Goal: Task Accomplishment & Management: Complete application form

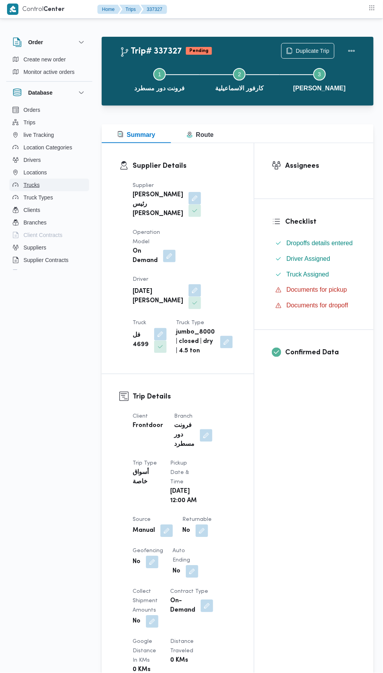
click at [38, 186] on span "Trucks" at bounding box center [31, 184] width 16 height 9
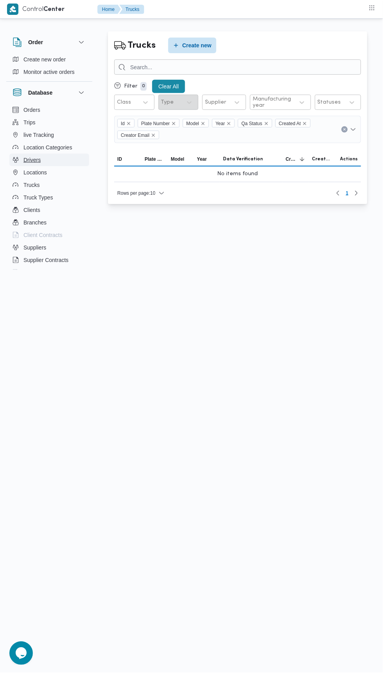
click at [49, 165] on button "Drivers" at bounding box center [49, 160] width 80 height 13
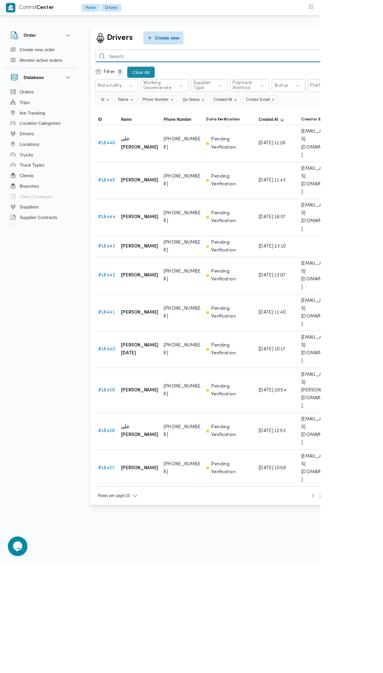
click at [280, 67] on input "search" at bounding box center [286, 66] width 345 height 15
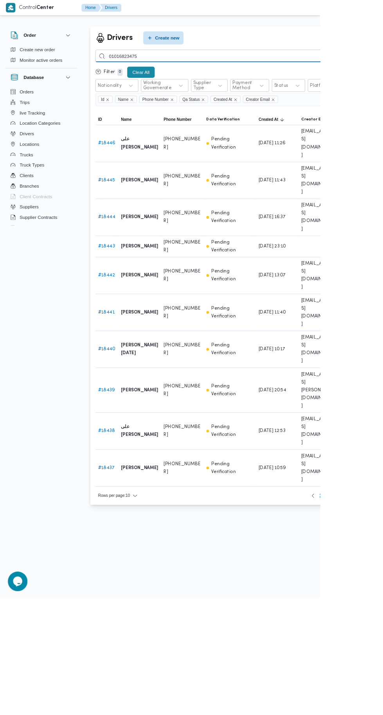
type input "01016823475"
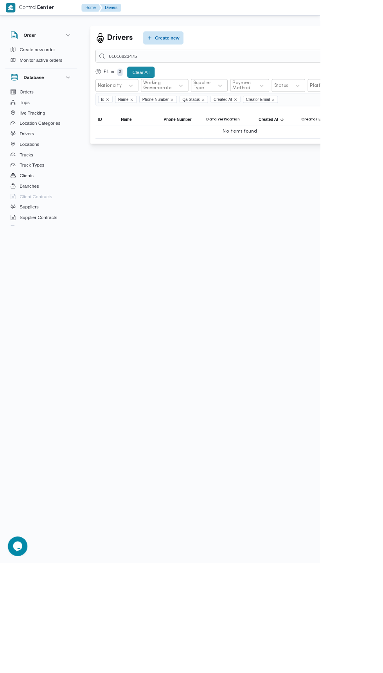
click at [195, 21] on div "Drivers Create new 01016823475 Filter 0 Clear All Nationality Working Governera…" at bounding box center [186, 104] width 383 height 168
click at [200, 45] on span "Create new" at bounding box center [199, 45] width 29 height 9
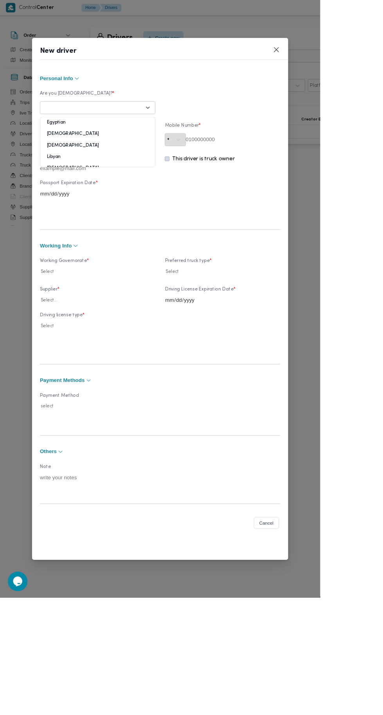
click at [169, 156] on div "Egyptian" at bounding box center [116, 150] width 137 height 14
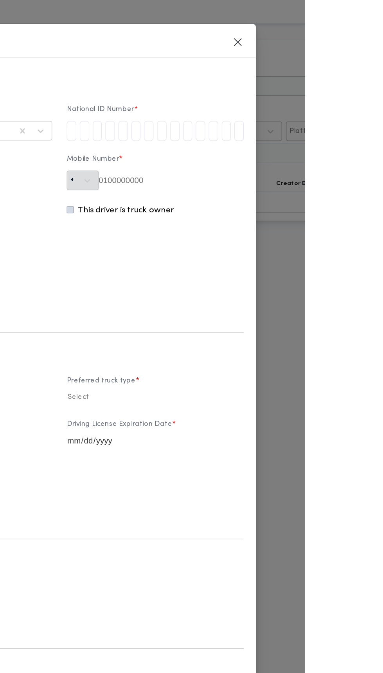
click at [291, 396] on div at bounding box center [191, 392] width 287 height 8
click at [204, 110] on input "tel" at bounding box center [200, 102] width 7 height 16
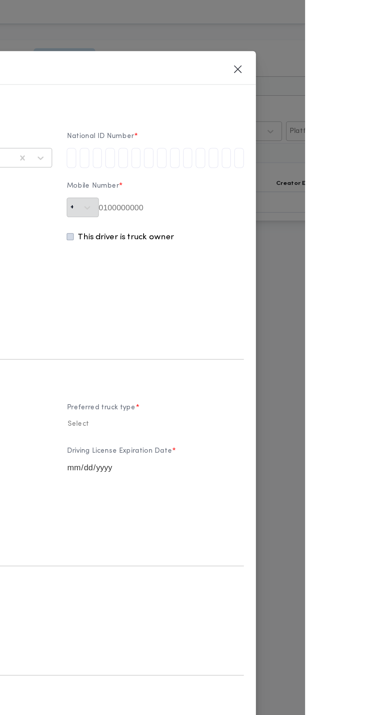
type input "3"
type input "0"
type input "6"
type input "1"
type input "0"
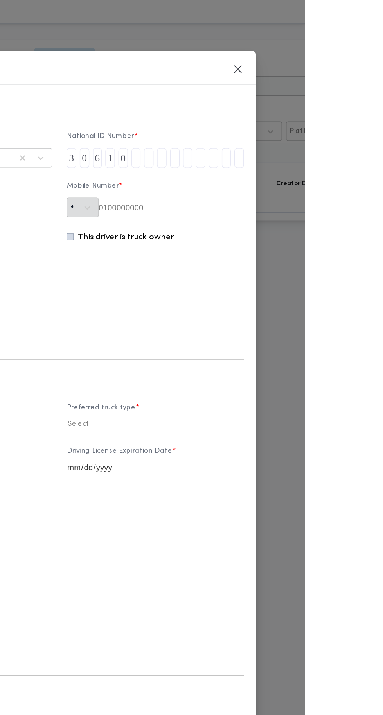
type input "0"
type input "1"
type input "7"
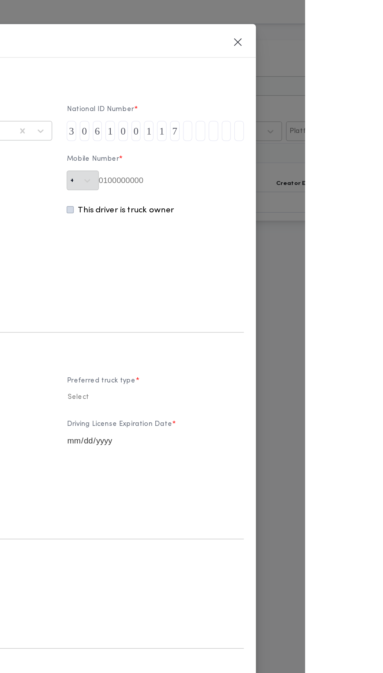
click at [295, 110] on input "tel" at bounding box center [291, 102] width 7 height 16
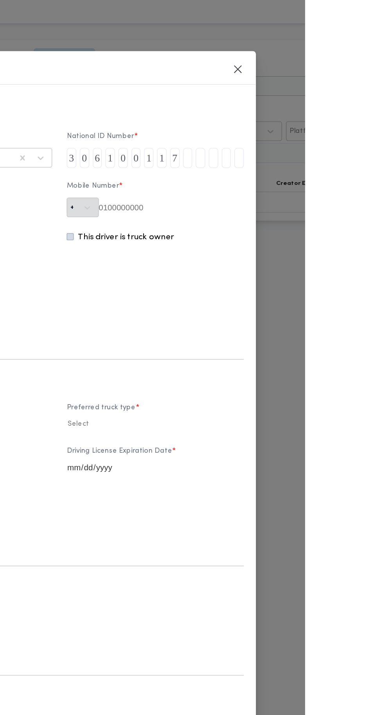
type input "1"
type input "4"
type input "9"
type input "7"
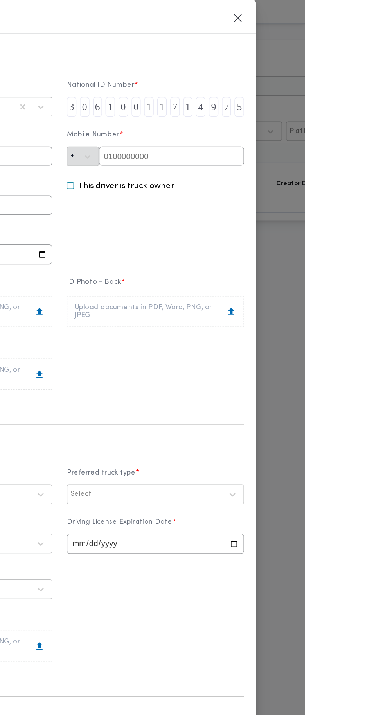
type input "5"
paste input "01016823475"
type input "01016823475"
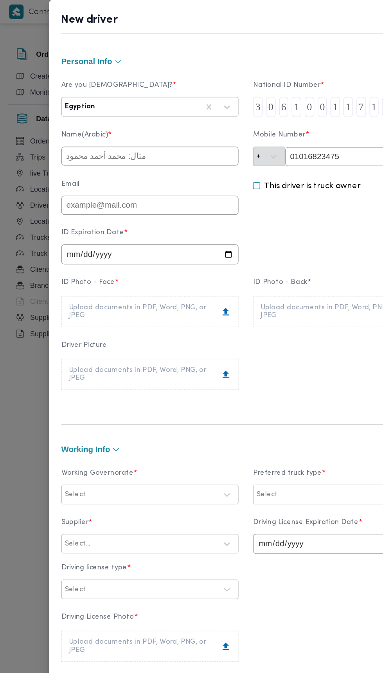
click at [182, 114] on label "Name(Arabic) *" at bounding box center [117, 108] width 138 height 12
click at [166, 129] on input "text" at bounding box center [117, 121] width 138 height 15
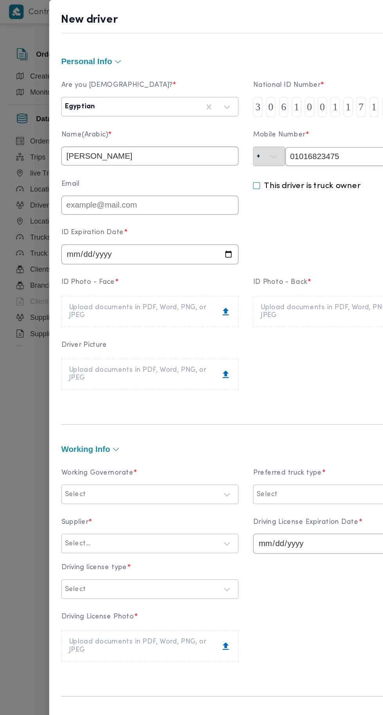
scroll to position [11, 0]
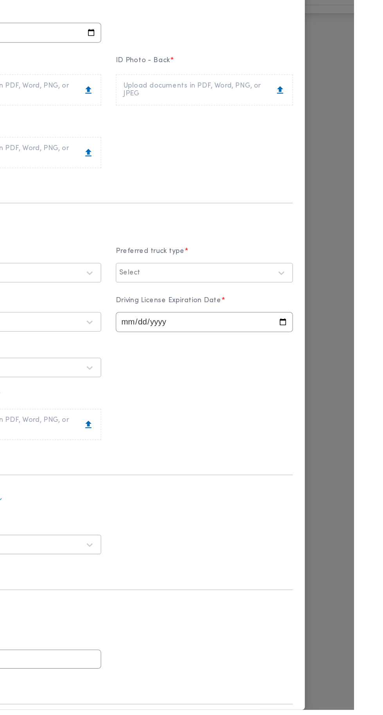
type input "عمر كرم السيد عيد رسلان"
click at [186, 195] on input "date" at bounding box center [117, 187] width 138 height 16
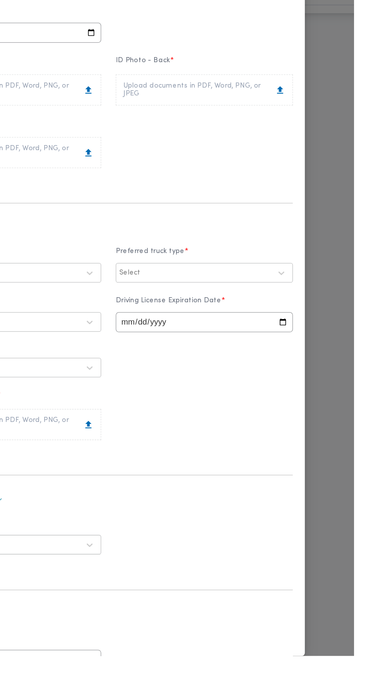
type input "2029-09-22"
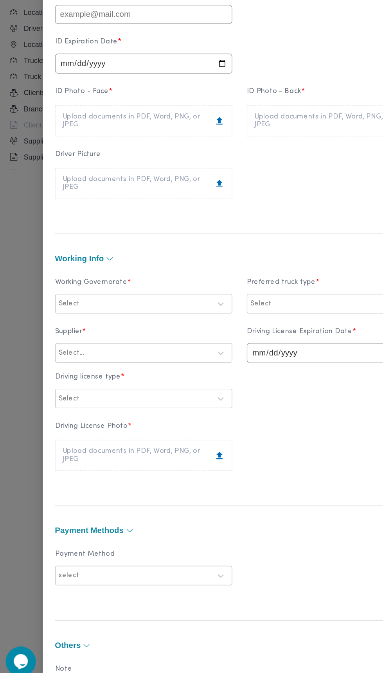
click at [180, 238] on div "Upload documents in PDF, Word, PNG, or JPEG" at bounding box center [117, 231] width 126 height 13
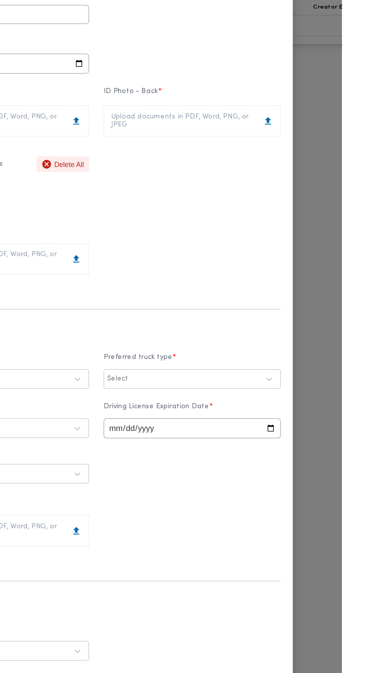
click at [316, 238] on div "Upload documents in PDF, Word, PNG, or JPEG" at bounding box center [266, 231] width 126 height 13
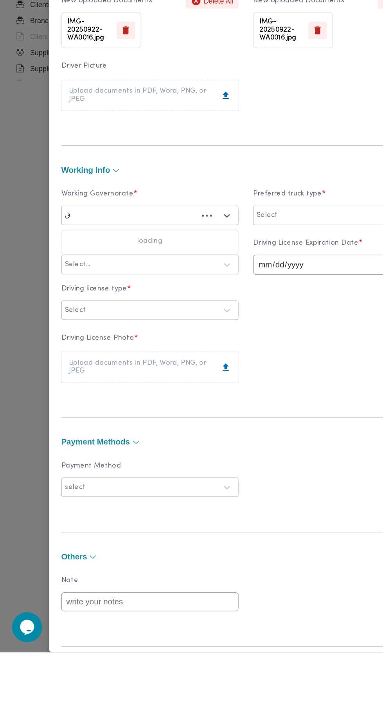
scroll to position [0, 0]
click at [136, 398] on div "القاهرة" at bounding box center [117, 393] width 122 height 9
type input "قا"
click at [230, 426] on label "Jumbo" at bounding box center [217, 420] width 25 height 9
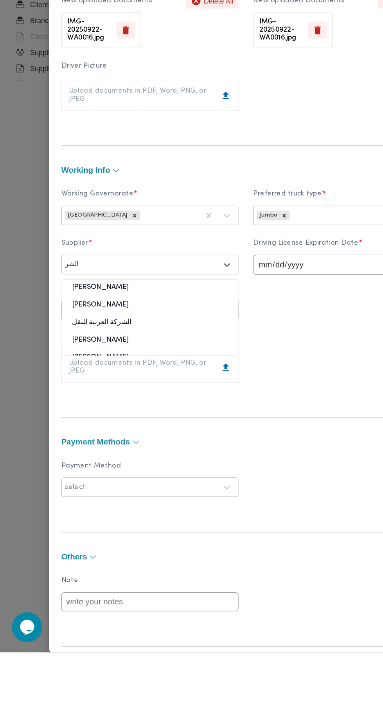
click at [175, 454] on div "محمد صلاح عبداللطيف الشريف" at bounding box center [116, 447] width 137 height 14
type input "الشر"
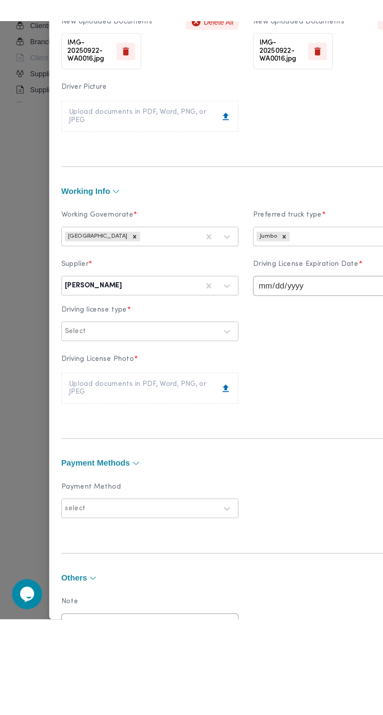
scroll to position [70, 0]
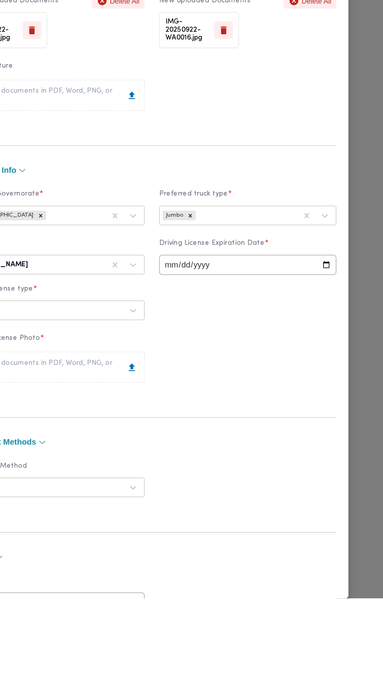
click at [293, 420] on input "date" at bounding box center [266, 413] width 138 height 16
type input "2029-09-22"
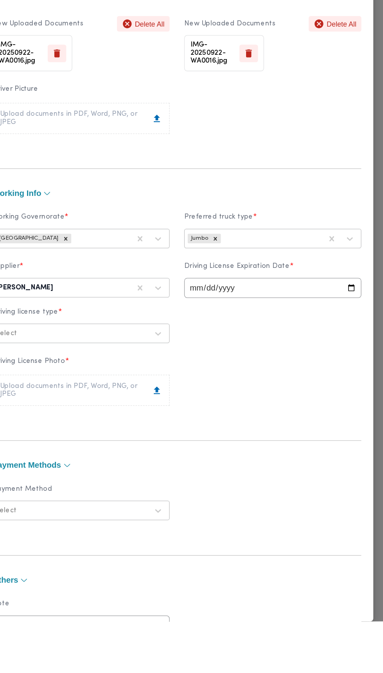
click at [186, 405] on label "Supplier *" at bounding box center [117, 399] width 138 height 12
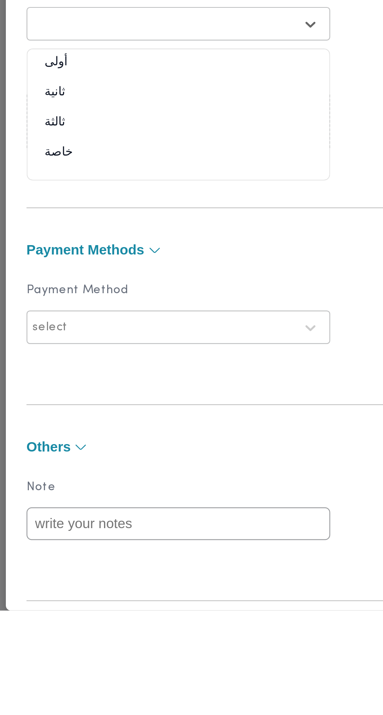
click at [123, 517] on div "خاصة" at bounding box center [116, 510] width 137 height 14
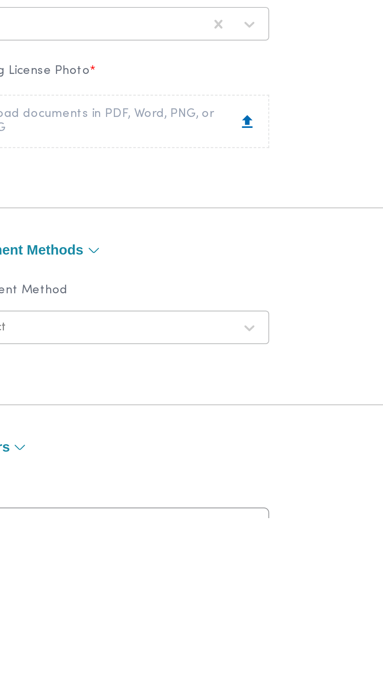
scroll to position [0, 0]
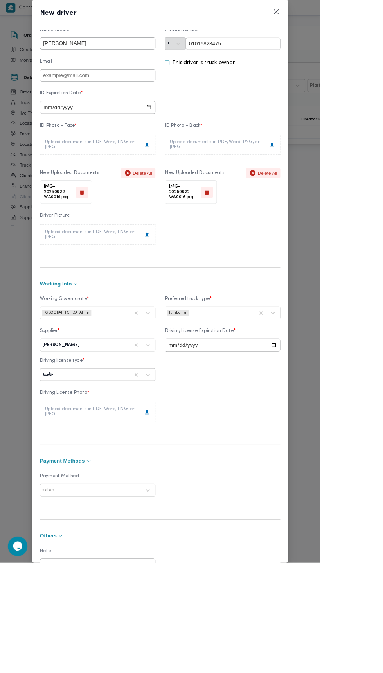
click at [180, 287] on div "Upload documents in PDF, Word, PNG, or JPEG" at bounding box center [117, 280] width 126 height 13
click at [178, 495] on icon at bounding box center [175, 492] width 5 height 6
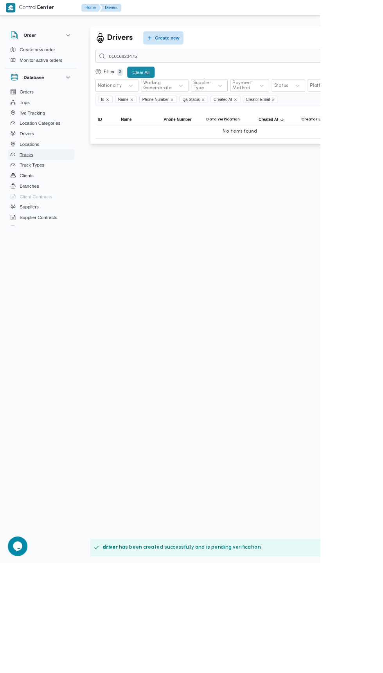
click at [39, 183] on span "Trucks" at bounding box center [31, 184] width 16 height 9
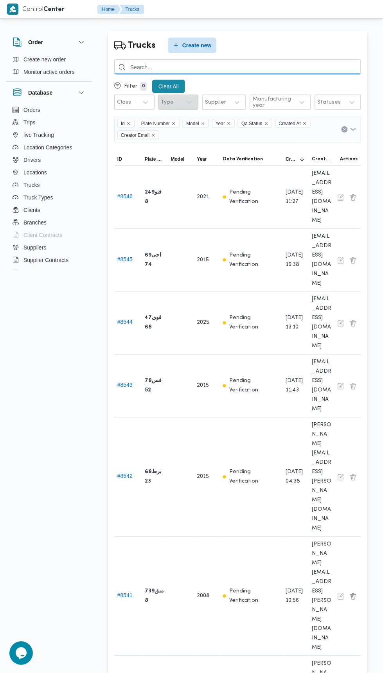
click at [223, 67] on input "search" at bounding box center [237, 66] width 247 height 15
click at [277, 64] on input "search" at bounding box center [237, 66] width 247 height 15
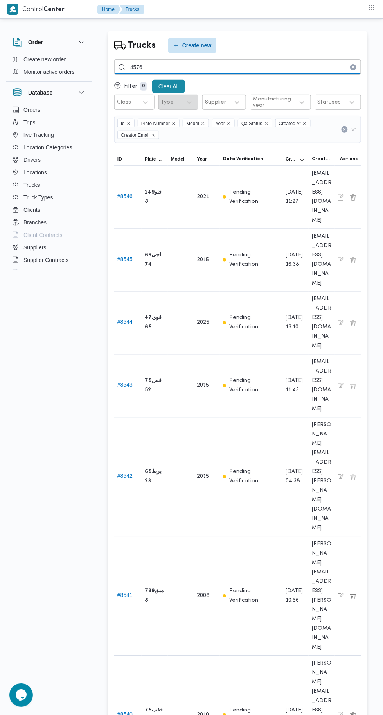
type input "4576"
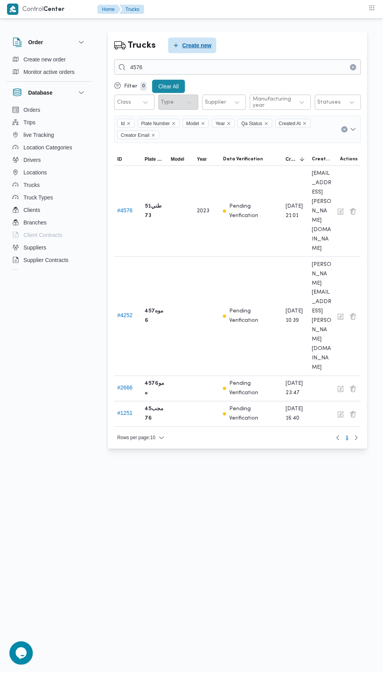
click at [192, 49] on span "Create new" at bounding box center [196, 45] width 29 height 9
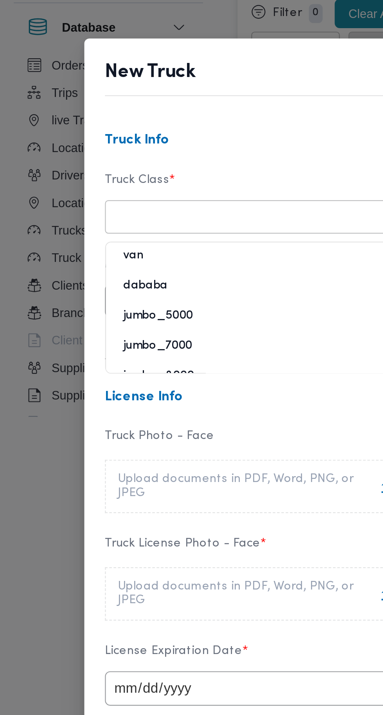
click at [93, 238] on div "jumbo_7000" at bounding box center [116, 241] width 137 height 14
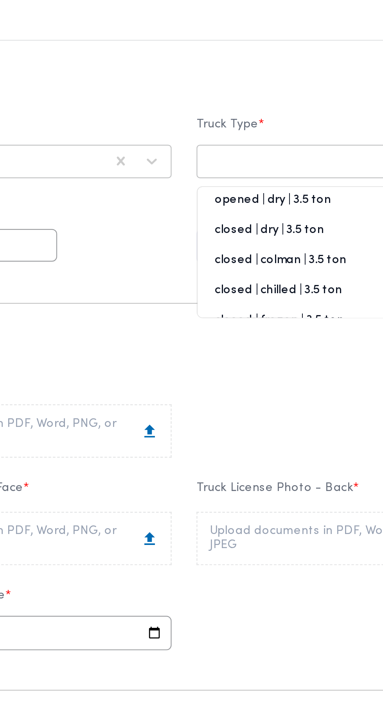
click at [257, 195] on div "opened | dry | 3.5 ton" at bounding box center [265, 200] width 137 height 14
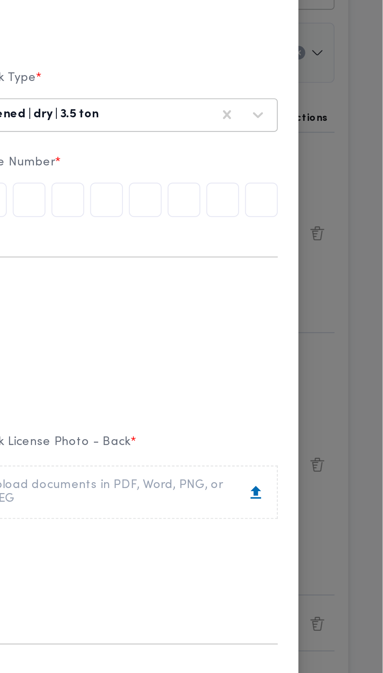
click at [329, 195] on input "text" at bounding box center [327, 196] width 15 height 16
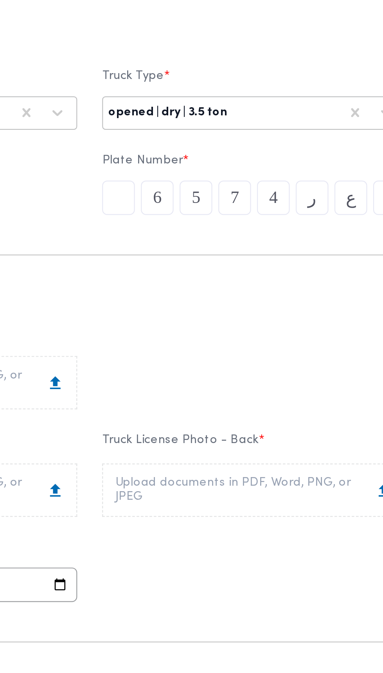
click at [205, 197] on input "text" at bounding box center [204, 196] width 15 height 16
click at [274, 195] on input "text" at bounding box center [274, 196] width 15 height 16
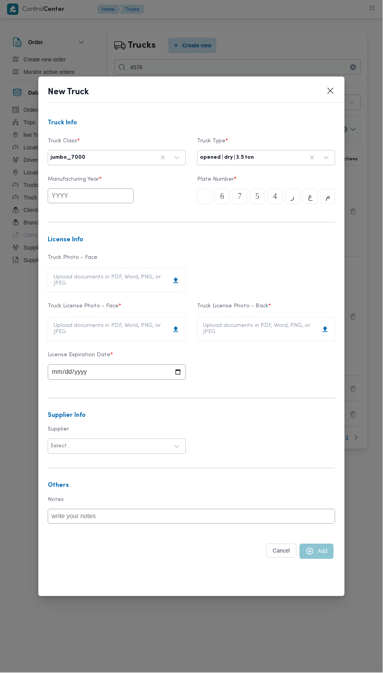
click at [117, 194] on input "text" at bounding box center [91, 195] width 86 height 15
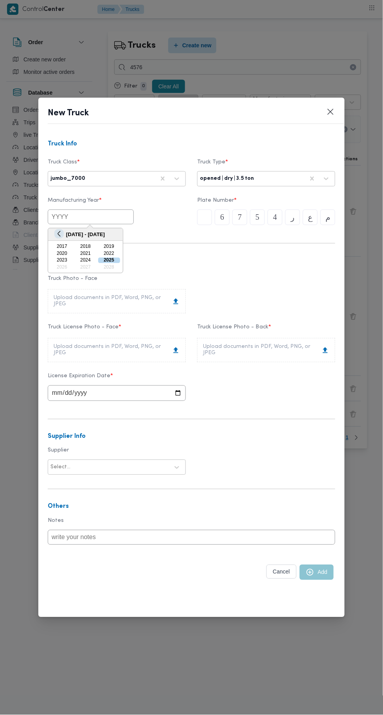
click at [57, 234] on button "Previous Year" at bounding box center [58, 233] width 7 height 7
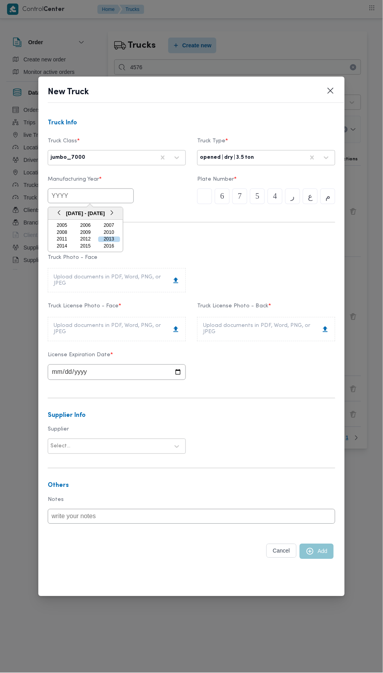
click at [62, 225] on div "2005" at bounding box center [62, 225] width 22 height 5
type input "2005"
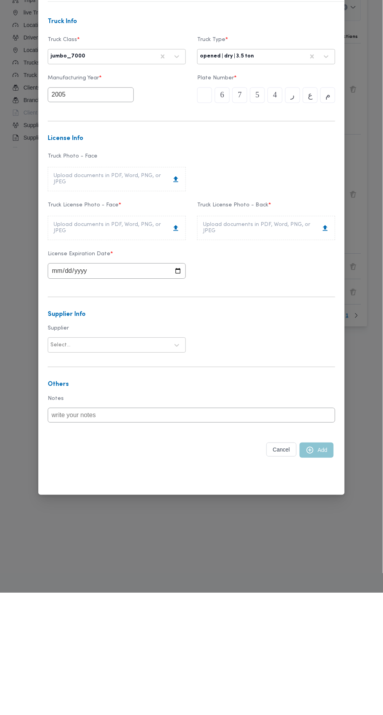
click at [148, 355] on div "Upload documents in PDF, Word, PNG, or JPEG" at bounding box center [117, 350] width 126 height 13
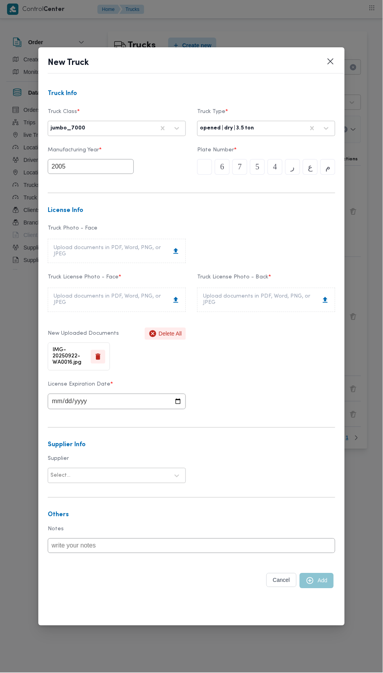
click at [287, 306] on div "Upload documents in PDF, Word, PNG, or JPEG" at bounding box center [266, 300] width 138 height 24
click at [171, 399] on input "date" at bounding box center [117, 402] width 138 height 16
type input "2028-09-22"
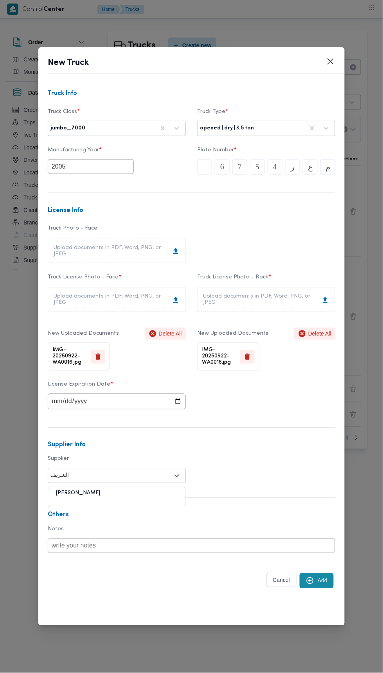
click at [156, 496] on div "محمد صلاح عبداللطيف الشريف" at bounding box center [116, 496] width 137 height 14
type input "الشريف"
click at [320, 580] on button "Add" at bounding box center [316, 580] width 34 height 15
